Goal: Task Accomplishment & Management: Use online tool/utility

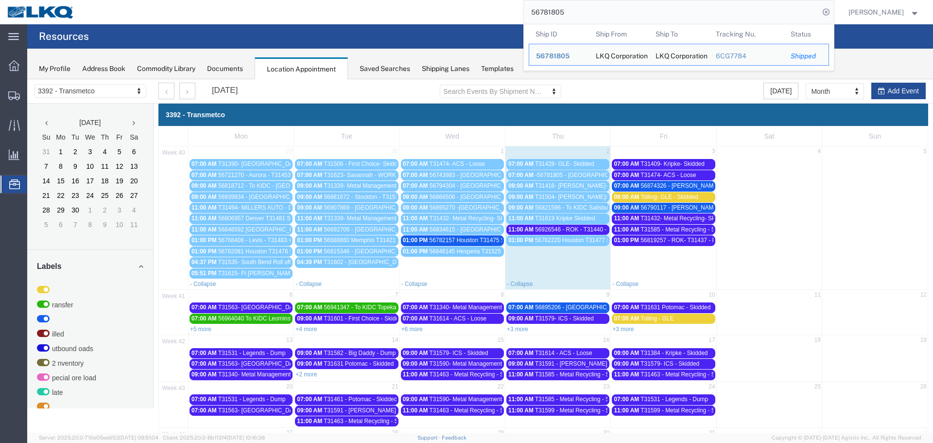
drag, startPoint x: 581, startPoint y: 16, endPoint x: 476, endPoint y: -7, distance: 107.3
click at [476, 0] on html "main_menu Created with Sketch. Collapse Menu Overview Shipments Shipment Manage…" at bounding box center [466, 221] width 933 height 443
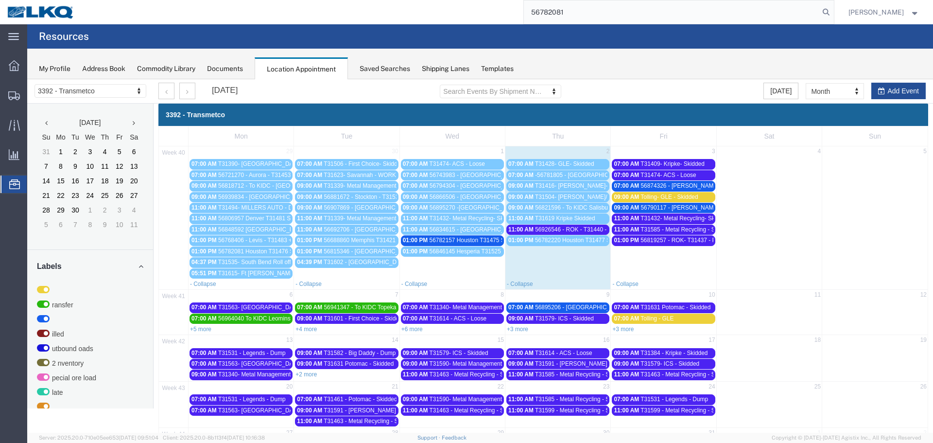
type input "56782081"
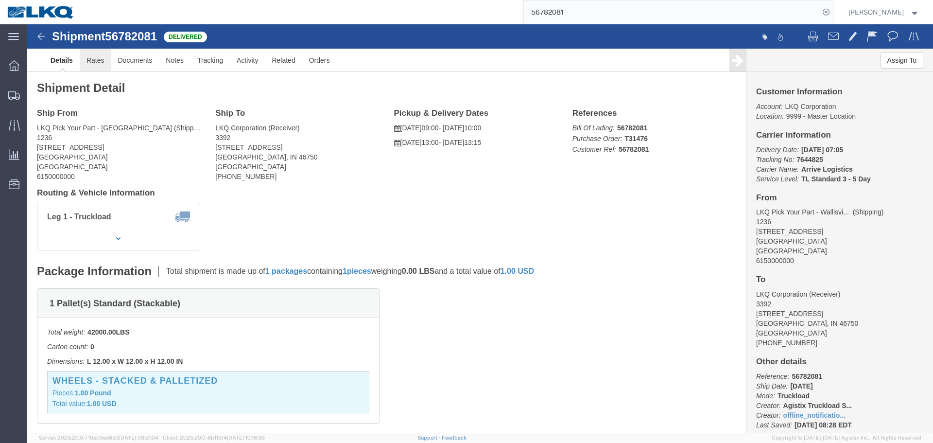
click link "Rates"
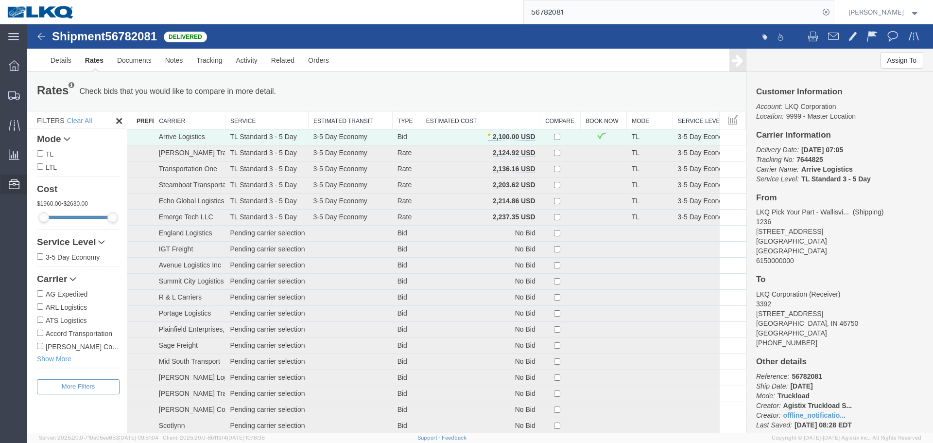
click at [0, 0] on span "Location Appointment" at bounding box center [0, 0] width 0 height 0
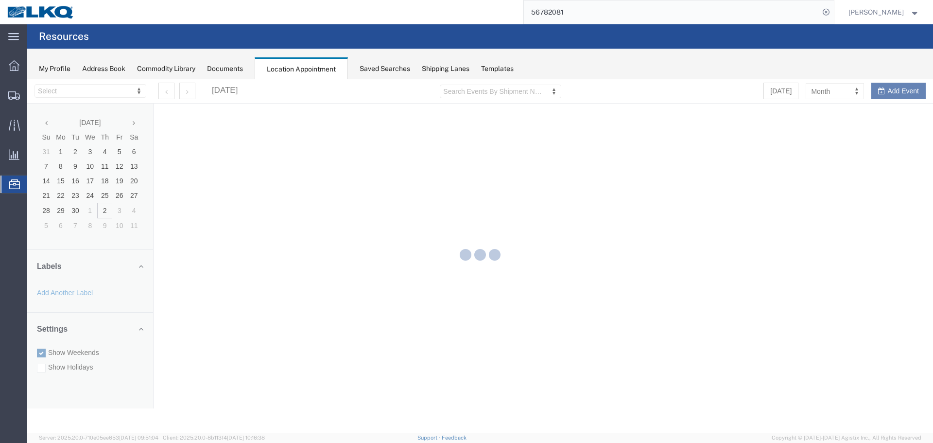
select select "28018"
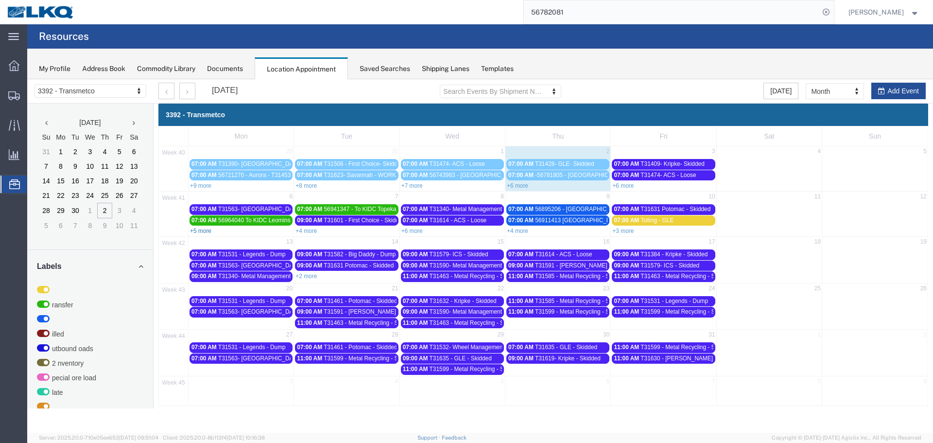
click at [207, 233] on link "+5 more" at bounding box center [200, 230] width 21 height 7
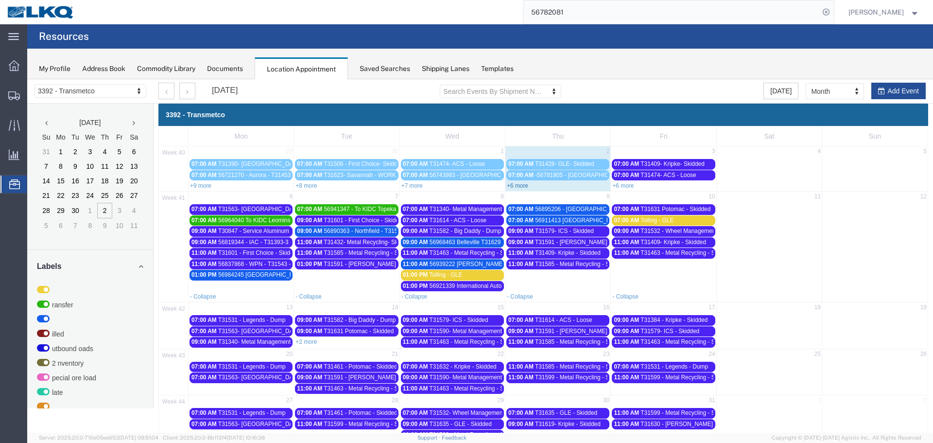
click at [521, 184] on link "+6 more" at bounding box center [517, 185] width 21 height 7
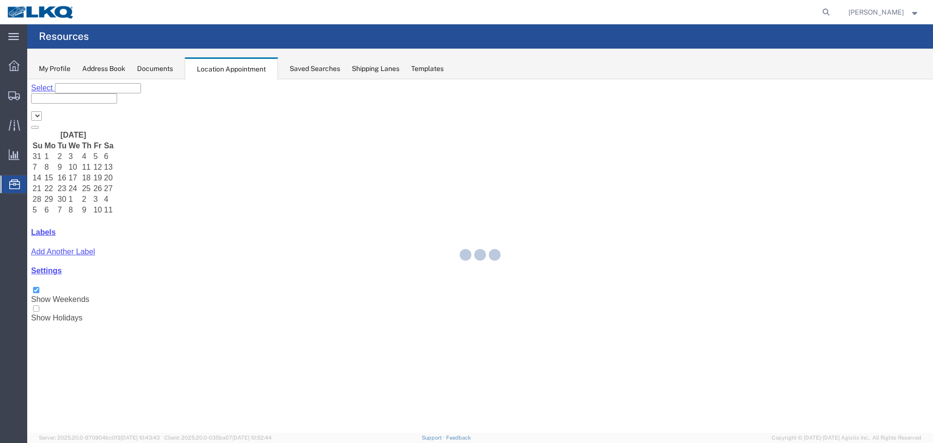
select select "28018"
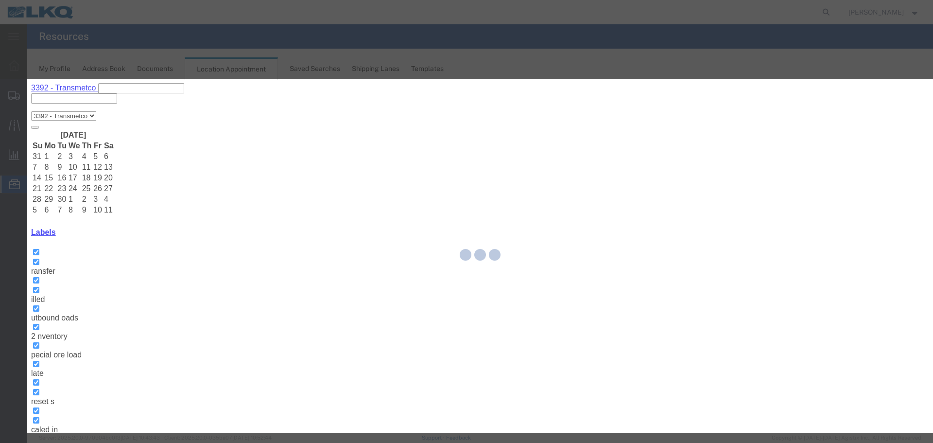
select select
